Goal: Find specific page/section: Find specific page/section

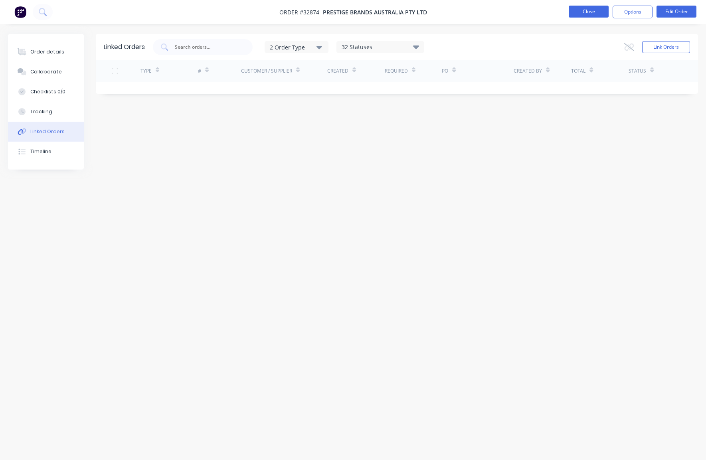
click at [578, 14] on button "Close" at bounding box center [589, 12] width 40 height 12
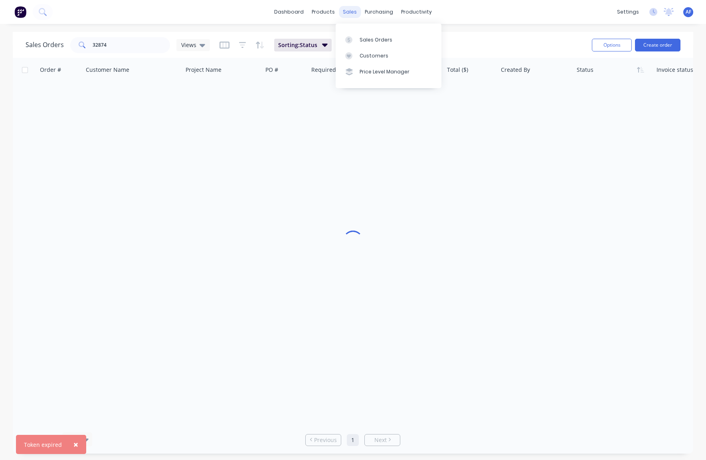
click at [348, 14] on div "sales" at bounding box center [350, 12] width 22 height 12
click at [564, 27] on div "× Token expired dashboard products sales purchasing productivity dashboard prod…" at bounding box center [353, 230] width 706 height 460
drag, startPoint x: 123, startPoint y: 45, endPoint x: 93, endPoint y: 44, distance: 30.3
click at [95, 44] on div "32874" at bounding box center [120, 45] width 100 height 16
click at [374, 44] on div "Sales Orders" at bounding box center [376, 39] width 33 height 7
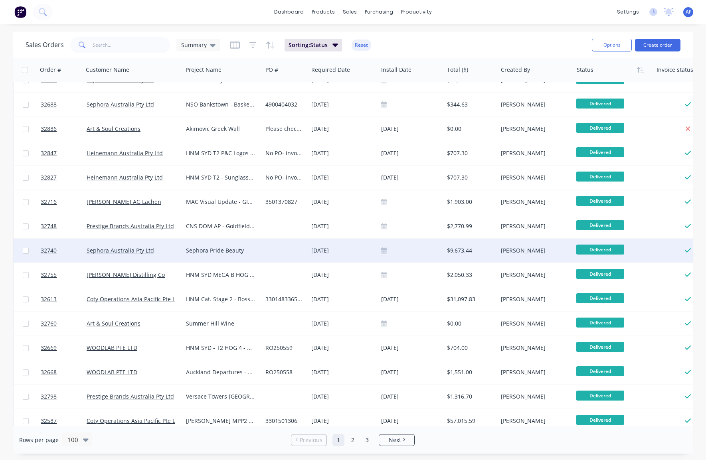
scroll to position [2095, 0]
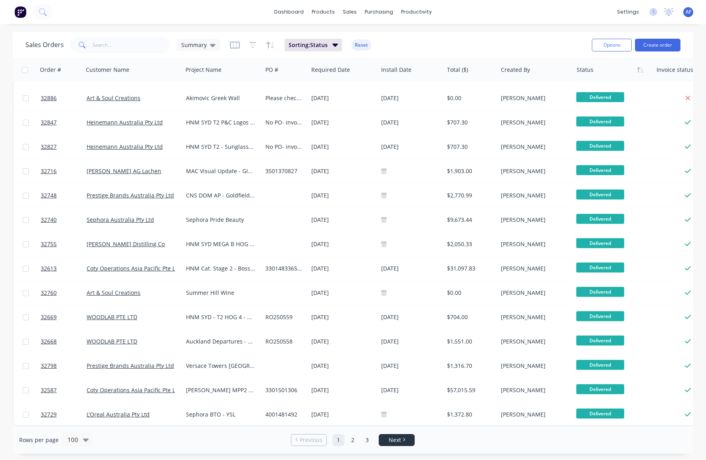
click at [393, 445] on li "Next" at bounding box center [397, 440] width 36 height 12
click at [395, 439] on span "Next" at bounding box center [395, 440] width 12 height 8
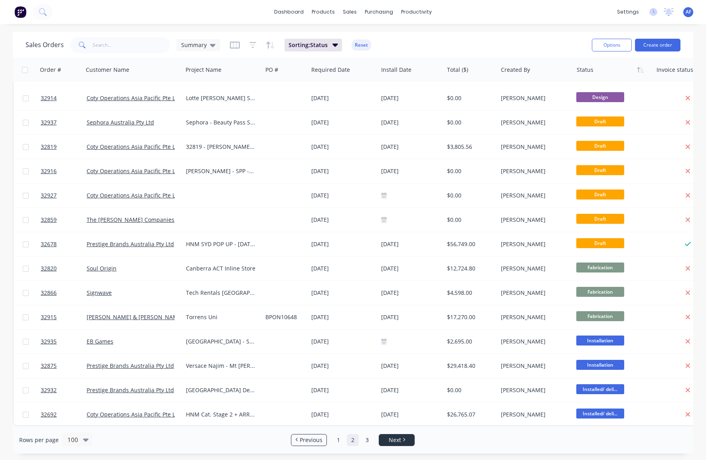
click at [389, 441] on span "Next" at bounding box center [395, 440] width 12 height 8
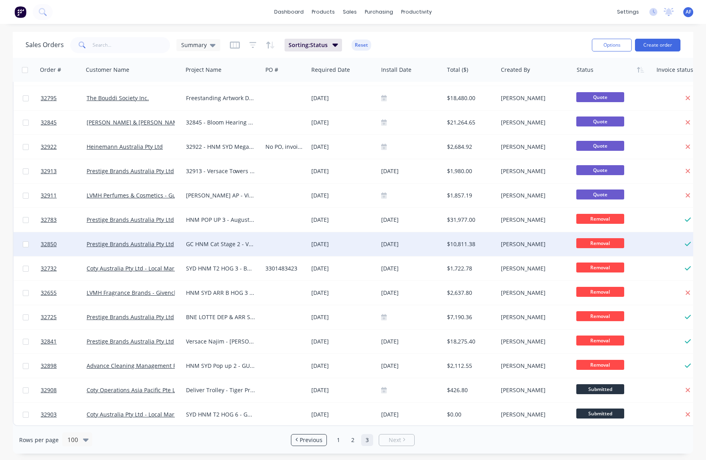
scroll to position [0, 0]
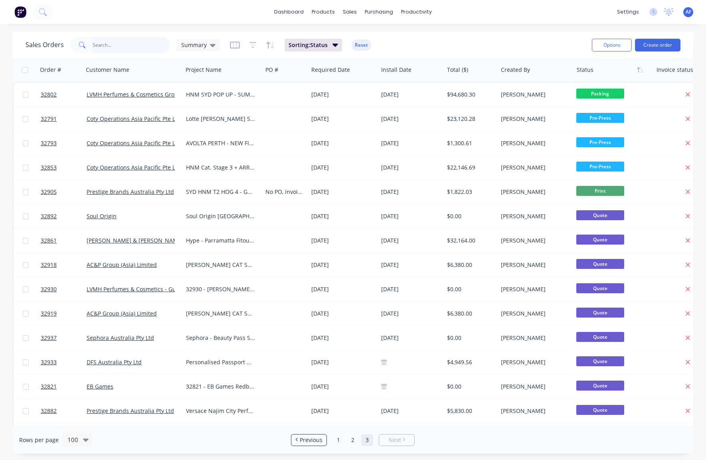
click at [117, 44] on input "text" at bounding box center [132, 45] width 78 height 16
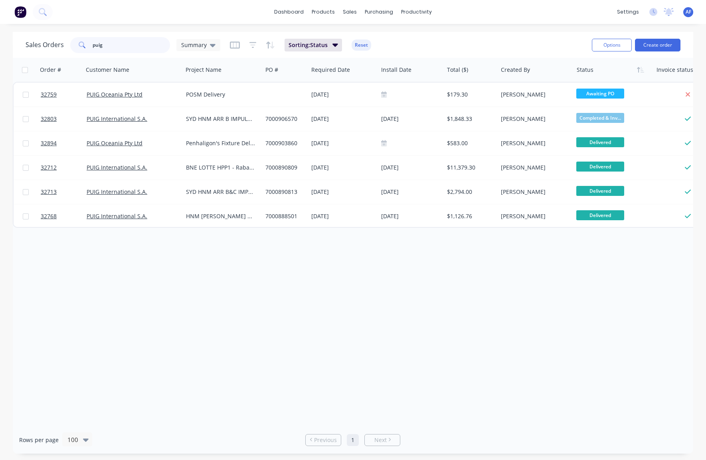
drag, startPoint x: 110, startPoint y: 49, endPoint x: 84, endPoint y: 48, distance: 26.4
click at [84, 48] on div "puig" at bounding box center [120, 45] width 100 height 16
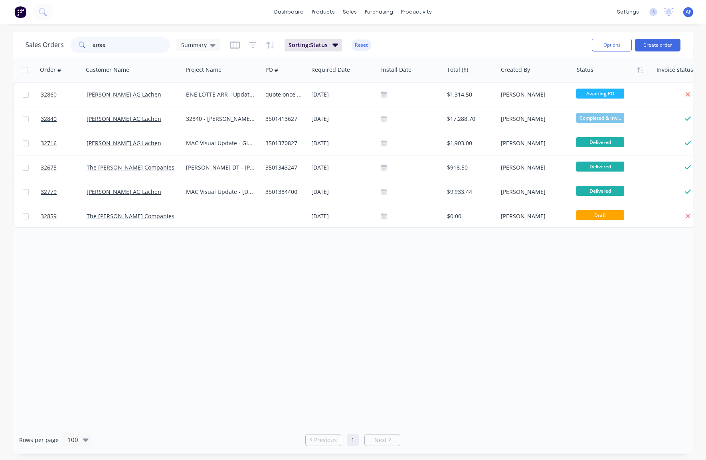
drag, startPoint x: 120, startPoint y: 45, endPoint x: 91, endPoint y: 47, distance: 28.4
click at [91, 47] on div "estee" at bounding box center [120, 45] width 100 height 16
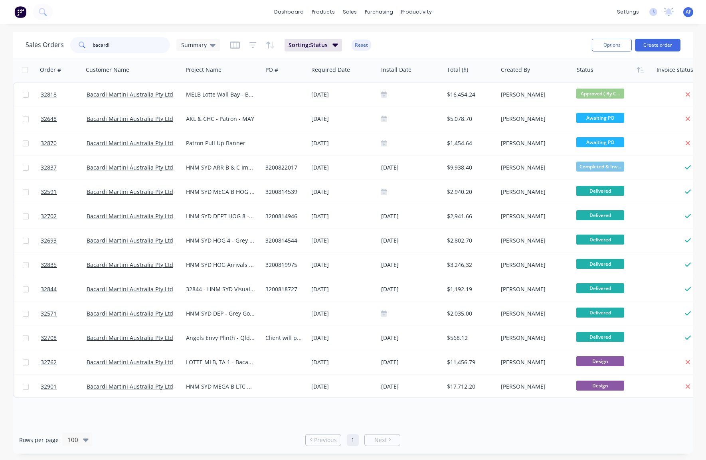
drag, startPoint x: 123, startPoint y: 46, endPoint x: 100, endPoint y: 47, distance: 23.6
click at [100, 47] on div "bacardi" at bounding box center [120, 45] width 100 height 16
type input "coty operations"
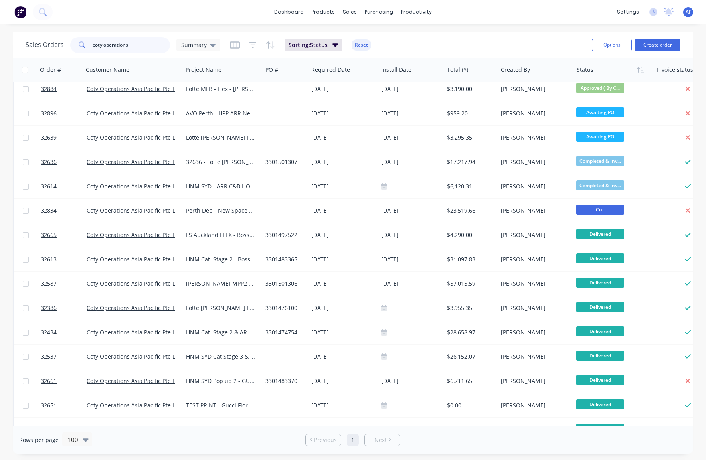
scroll to position [59, 0]
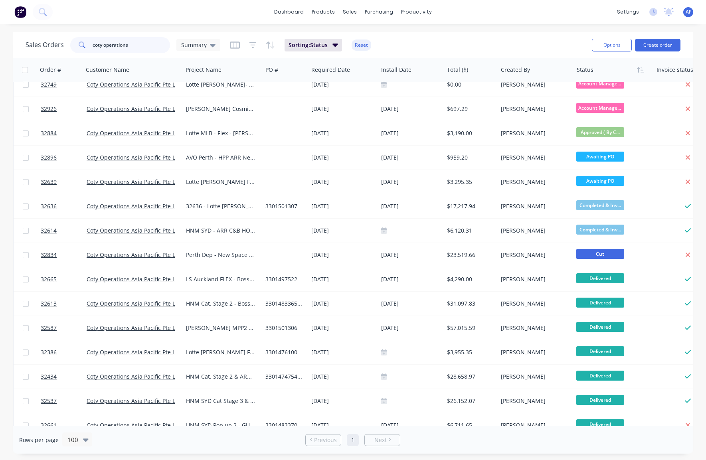
drag, startPoint x: 161, startPoint y: 46, endPoint x: 92, endPoint y: 43, distance: 69.2
click at [93, 43] on div "coty operations" at bounding box center [120, 45] width 100 height 16
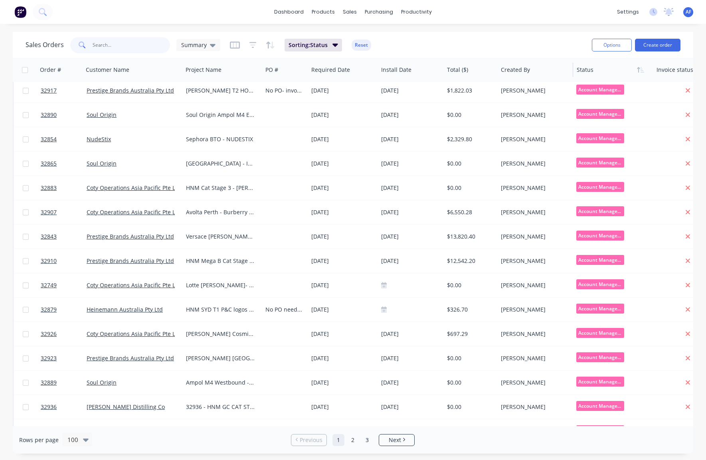
scroll to position [0, 0]
